Goal: Answer question/provide support

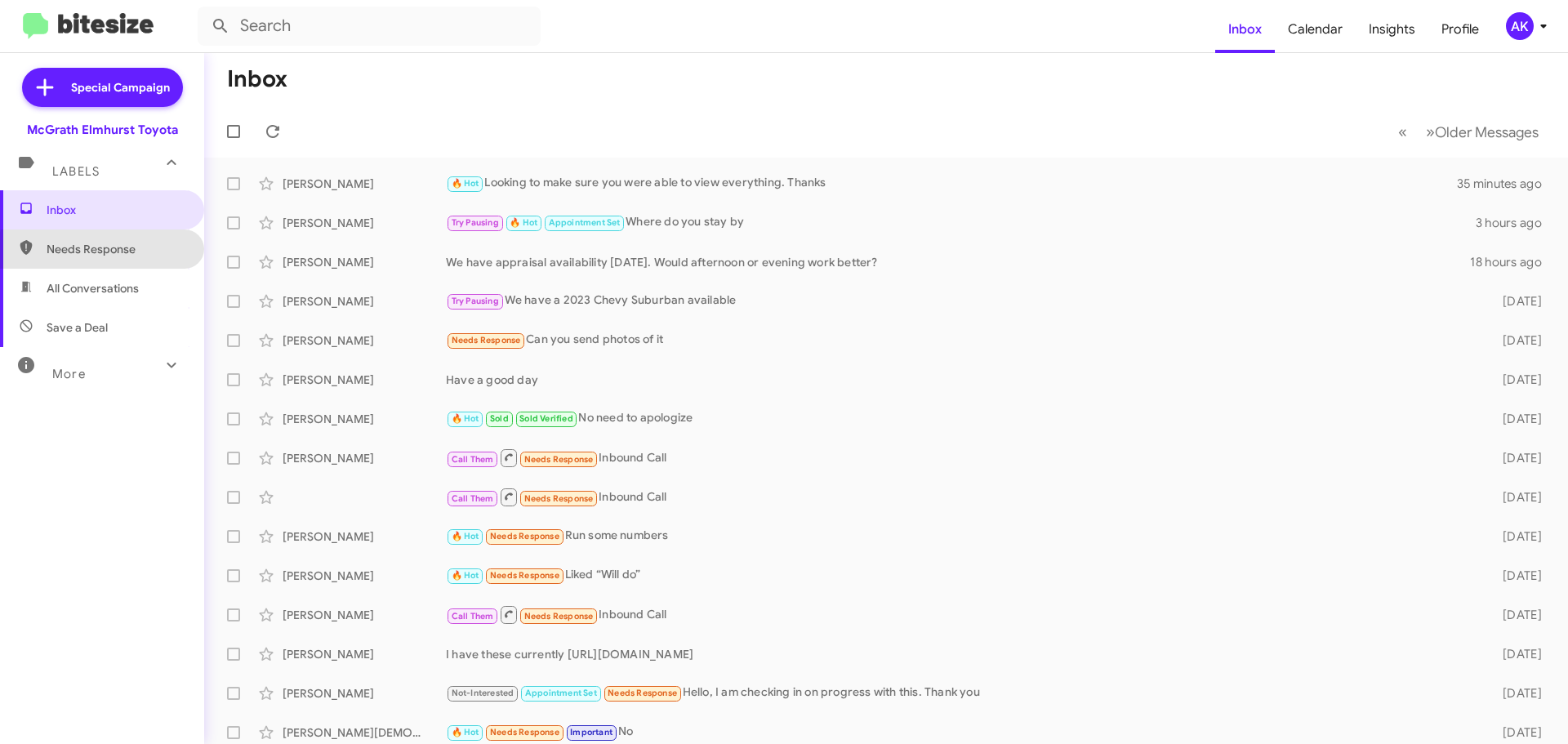
click at [147, 253] on span "Needs Response" at bounding box center [116, 249] width 139 height 16
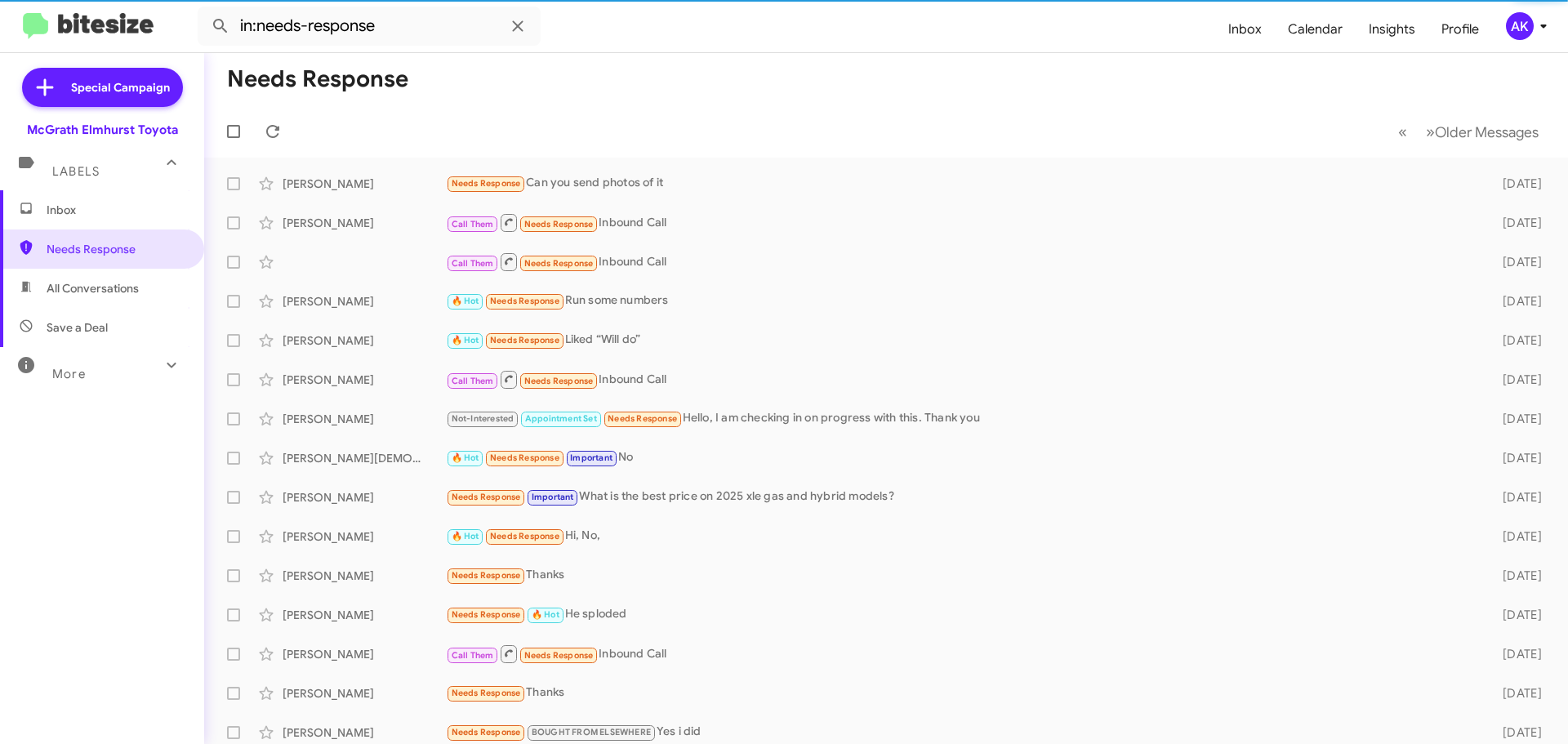
click at [102, 291] on span "All Conversations" at bounding box center [92, 288] width 92 height 16
type input "in:all-conversations"
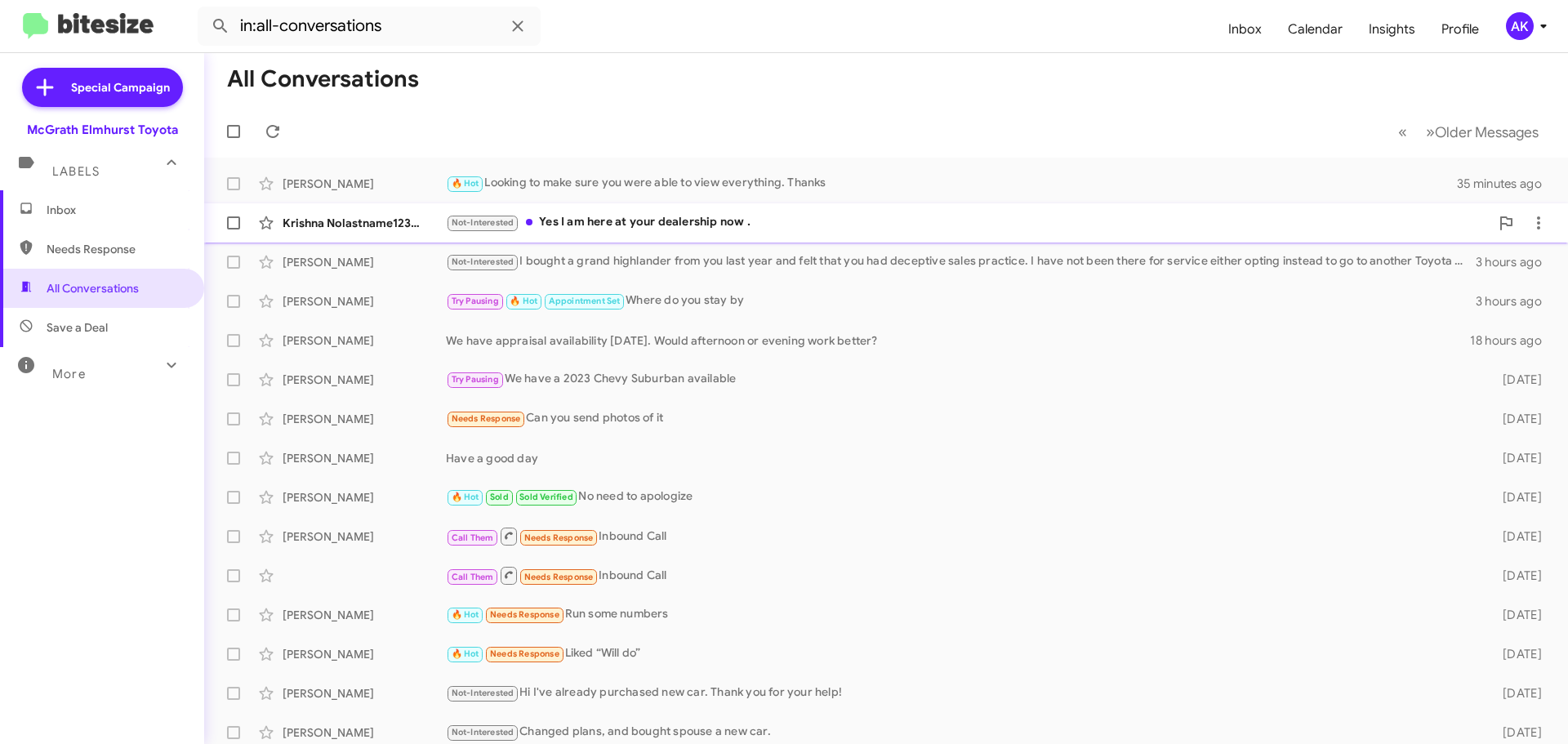
click at [610, 233] on div "Krishna Nolastname123295838 Not-Interested Yes I am here at your dealership now…" at bounding box center [886, 223] width 1337 height 33
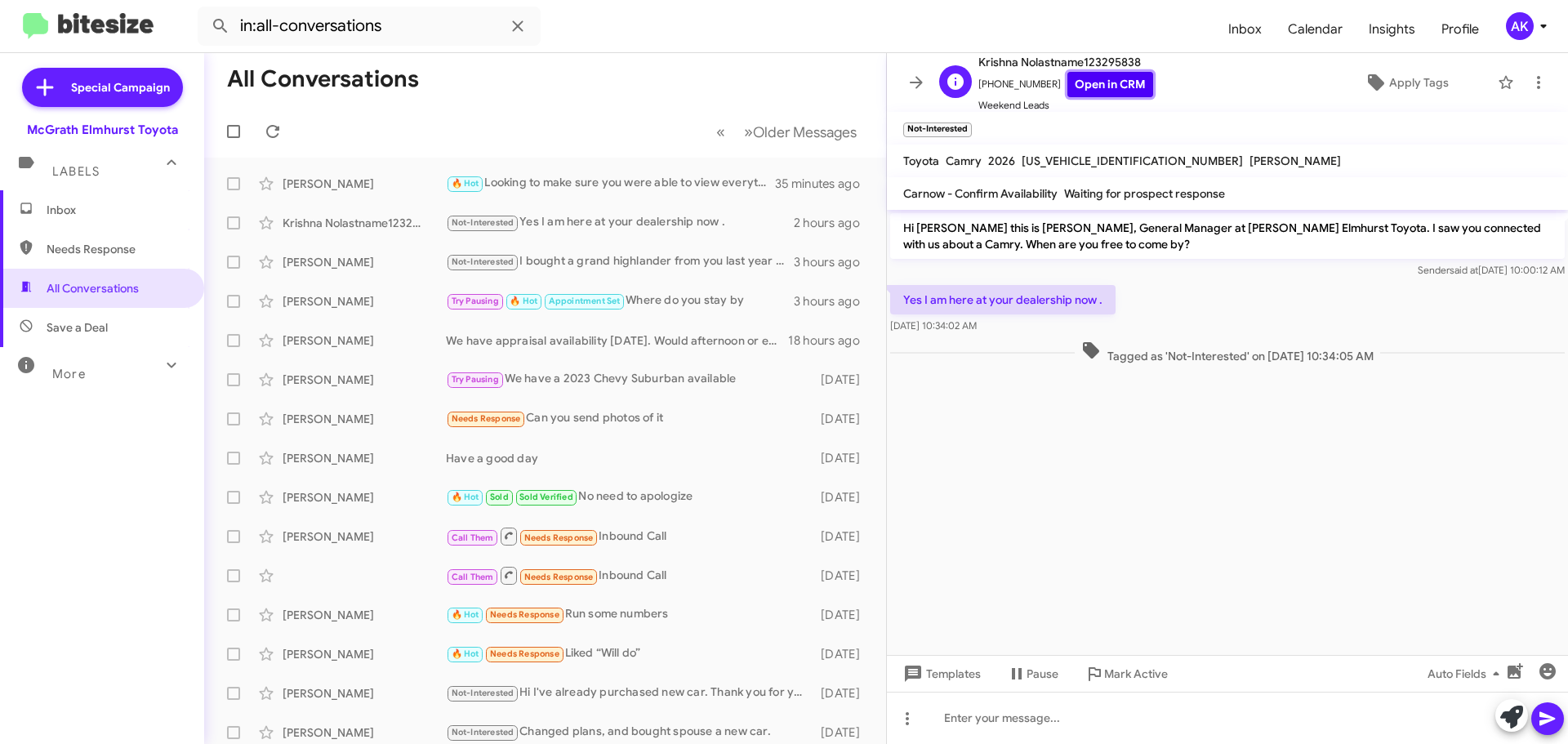
click at [1072, 88] on link "Open in CRM" at bounding box center [1110, 84] width 86 height 25
